Goal: Transaction & Acquisition: Book appointment/travel/reservation

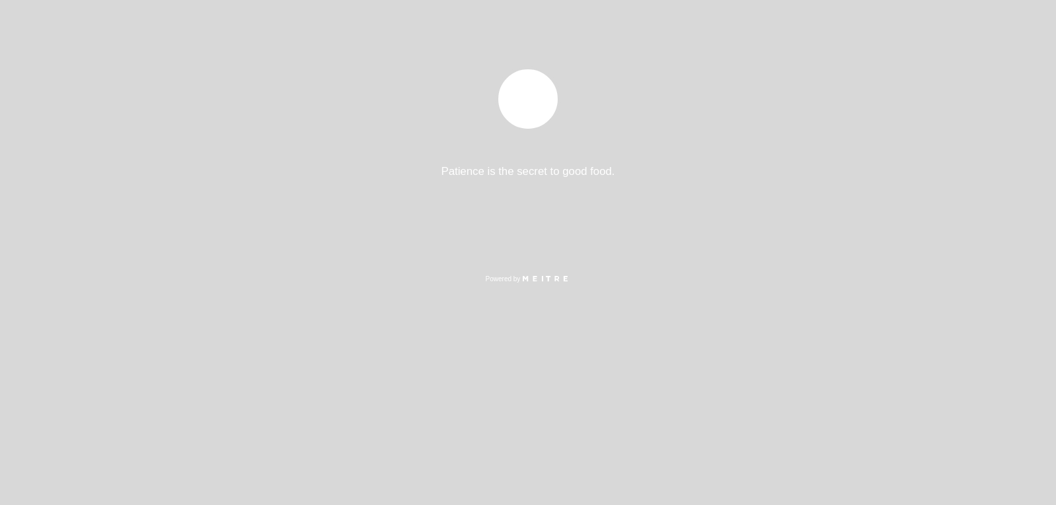
select select "es"
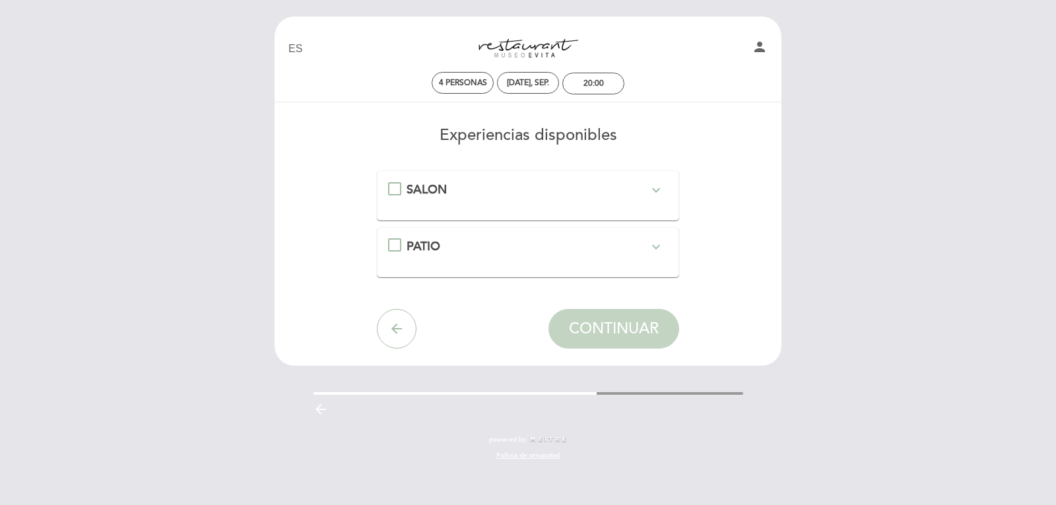
click at [392, 191] on div "SALON expand_more" at bounding box center [528, 189] width 280 height 17
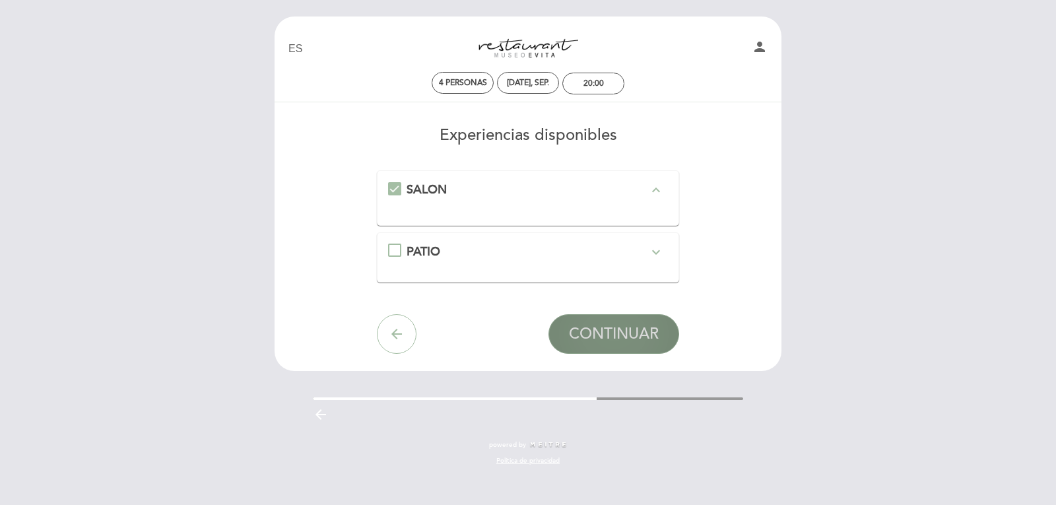
click at [614, 331] on span "CONTINUAR" at bounding box center [614, 334] width 90 height 18
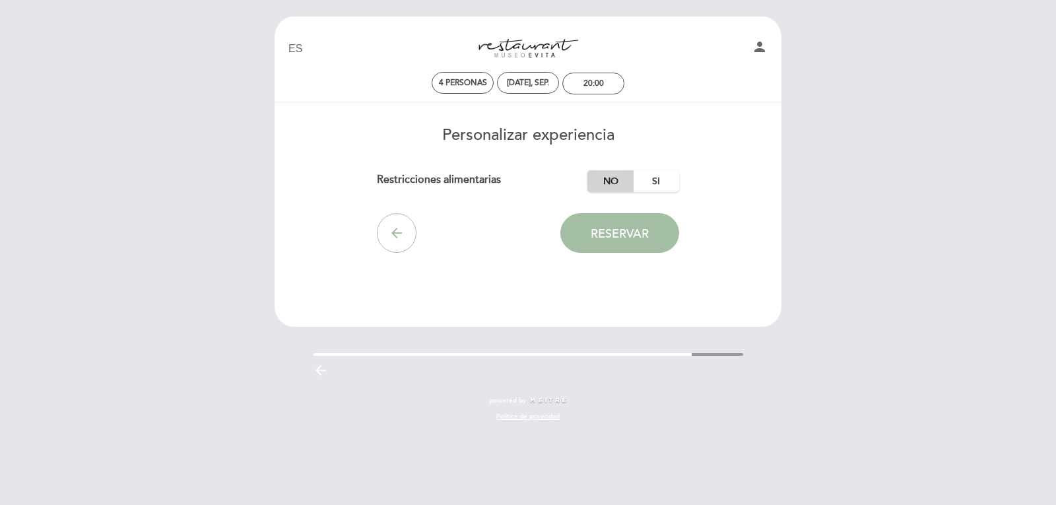
click at [614, 180] on label "No" at bounding box center [610, 181] width 46 height 22
click at [634, 232] on span "Reservar" at bounding box center [620, 233] width 58 height 15
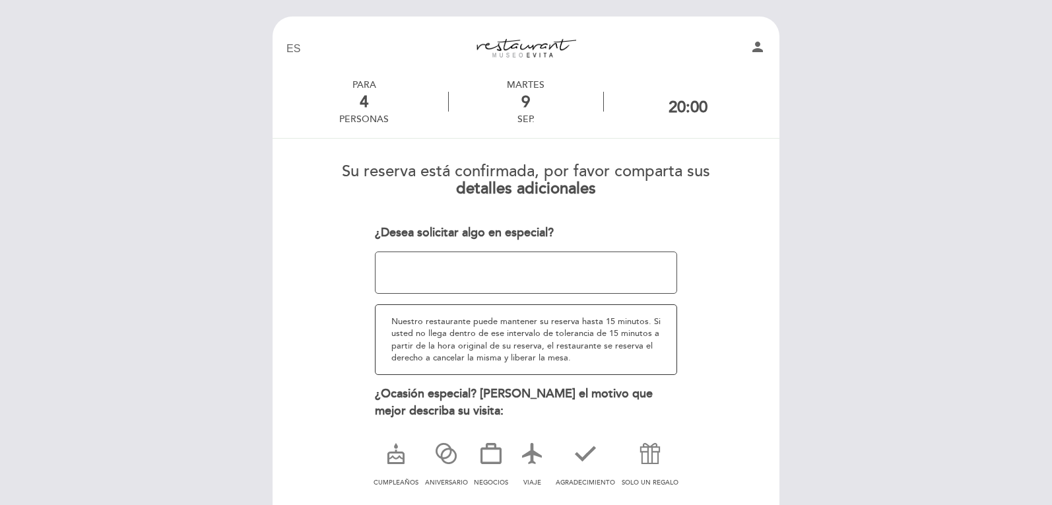
click at [491, 275] on textarea at bounding box center [526, 272] width 303 height 42
drag, startPoint x: 550, startPoint y: 261, endPoint x: 640, endPoint y: 279, distance: 92.2
click at [653, 280] on textarea at bounding box center [526, 272] width 303 height 42
click at [463, 280] on textarea at bounding box center [526, 272] width 303 height 42
drag, startPoint x: 529, startPoint y: 278, endPoint x: 416, endPoint y: 261, distance: 114.1
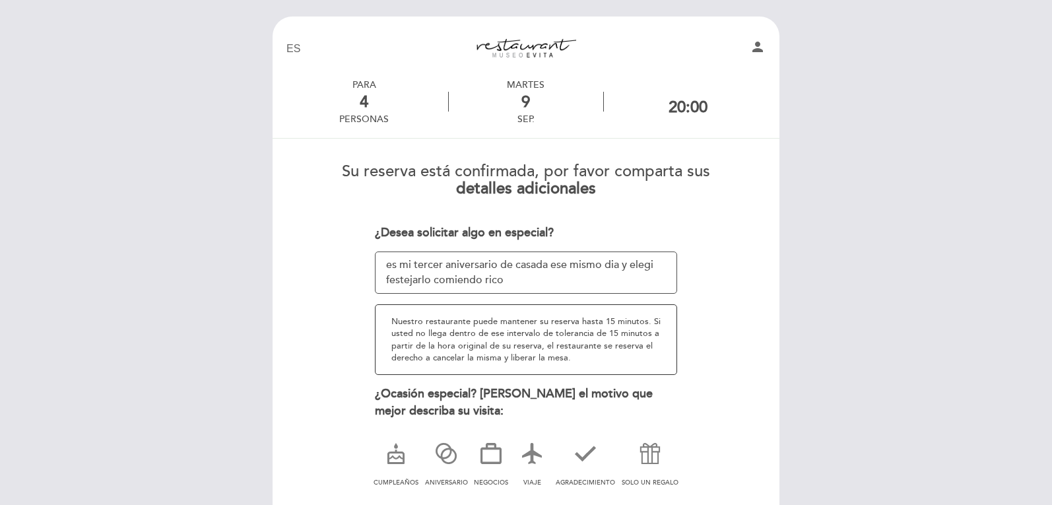
click at [401, 261] on textarea at bounding box center [526, 272] width 303 height 42
click at [504, 277] on textarea at bounding box center [526, 272] width 303 height 42
type textarea "es mi tercer aniversario de casada ese mismo dia"
click at [451, 458] on icon at bounding box center [446, 453] width 34 height 34
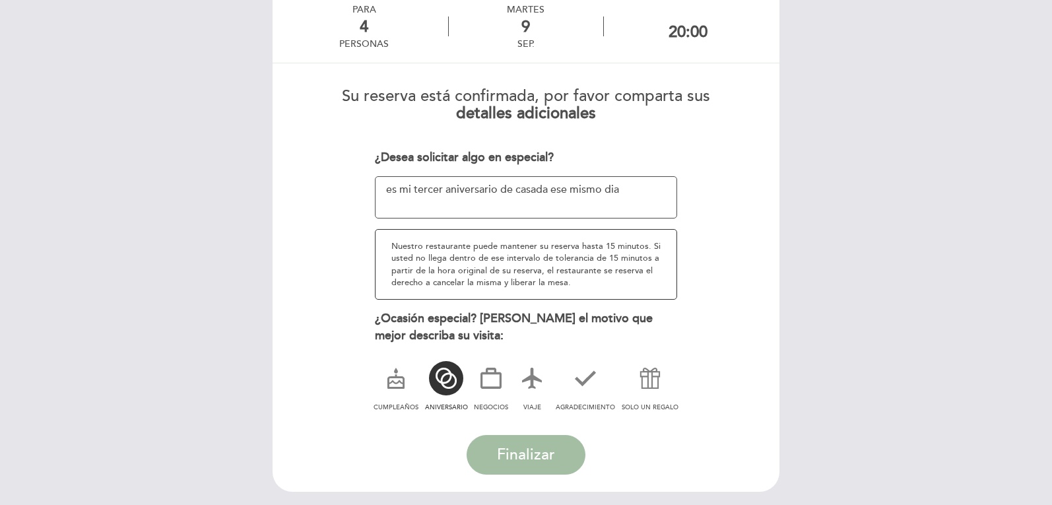
scroll to position [127, 0]
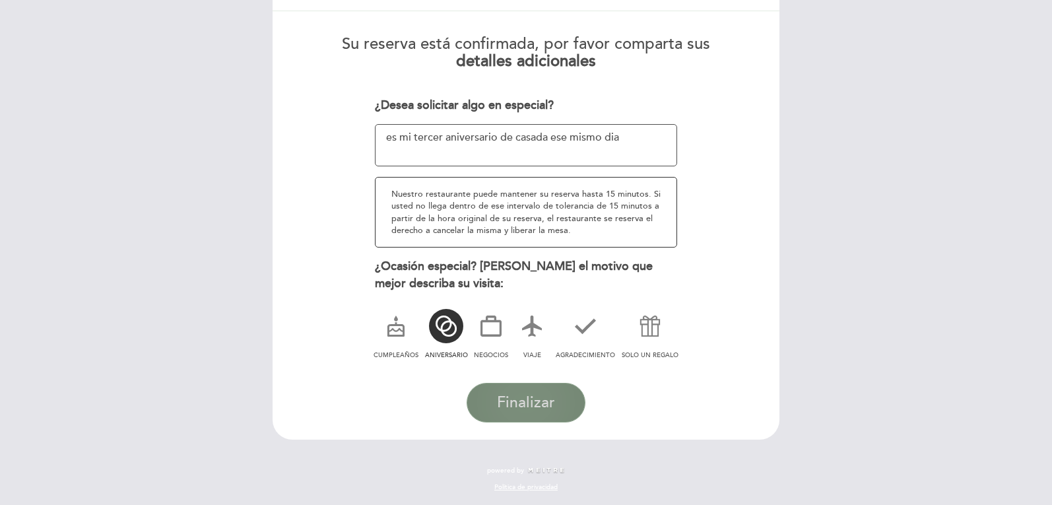
click at [567, 399] on button "Finalizar" at bounding box center [526, 403] width 119 height 40
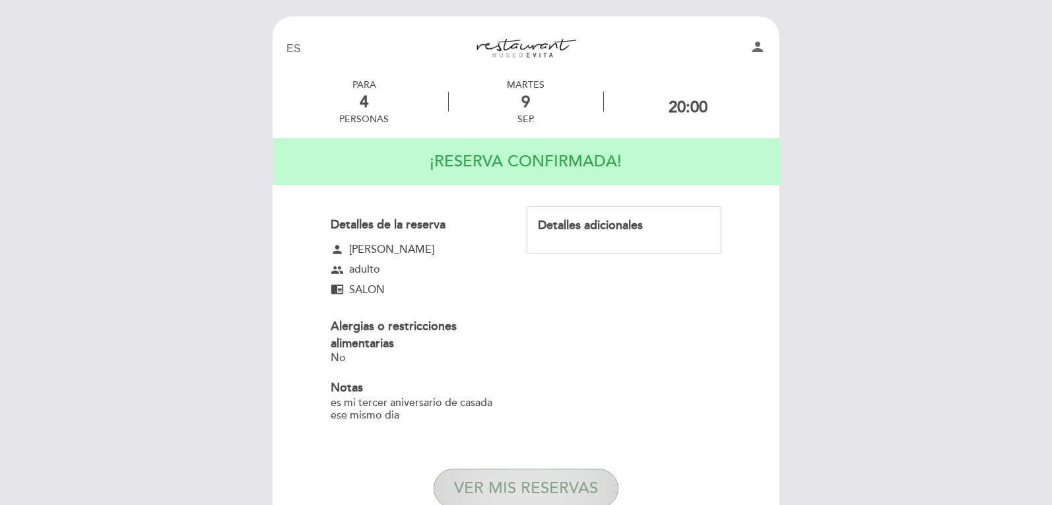
click at [564, 485] on button "VER MIS RESERVAS" at bounding box center [526, 489] width 185 height 40
select select "es"
